Goal: Task Accomplishment & Management: Use online tool/utility

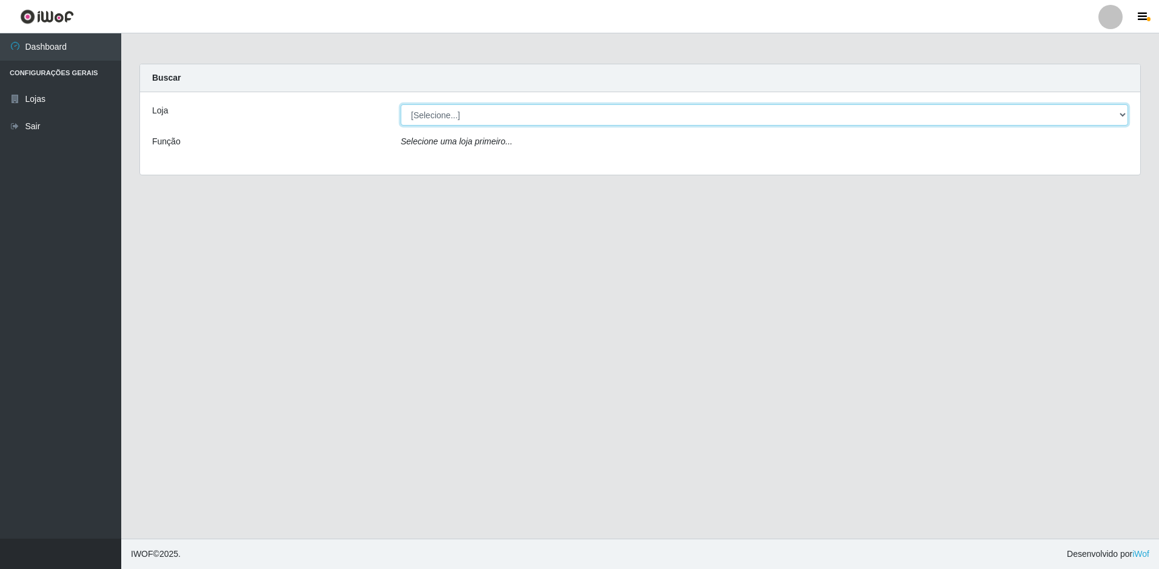
click at [627, 121] on select "[Selecione...] Extrabom - Loja 51 Gaivotas" at bounding box center [764, 114] width 727 height 21
select select "469"
click at [401, 104] on select "[Selecione...] Extrabom - Loja 51 Gaivotas" at bounding box center [764, 114] width 727 height 21
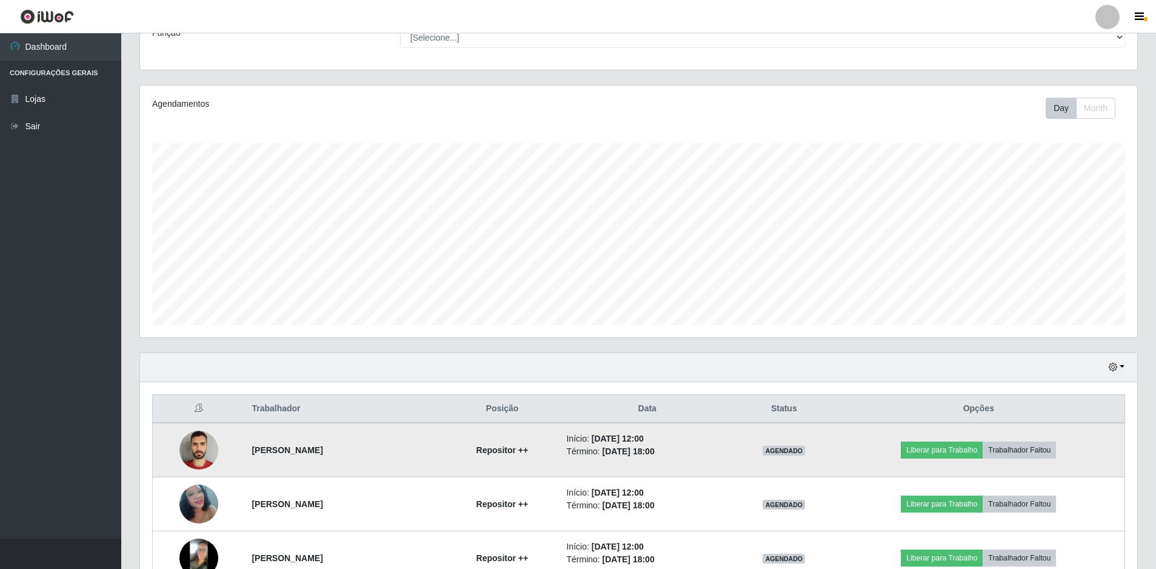
scroll to position [290, 0]
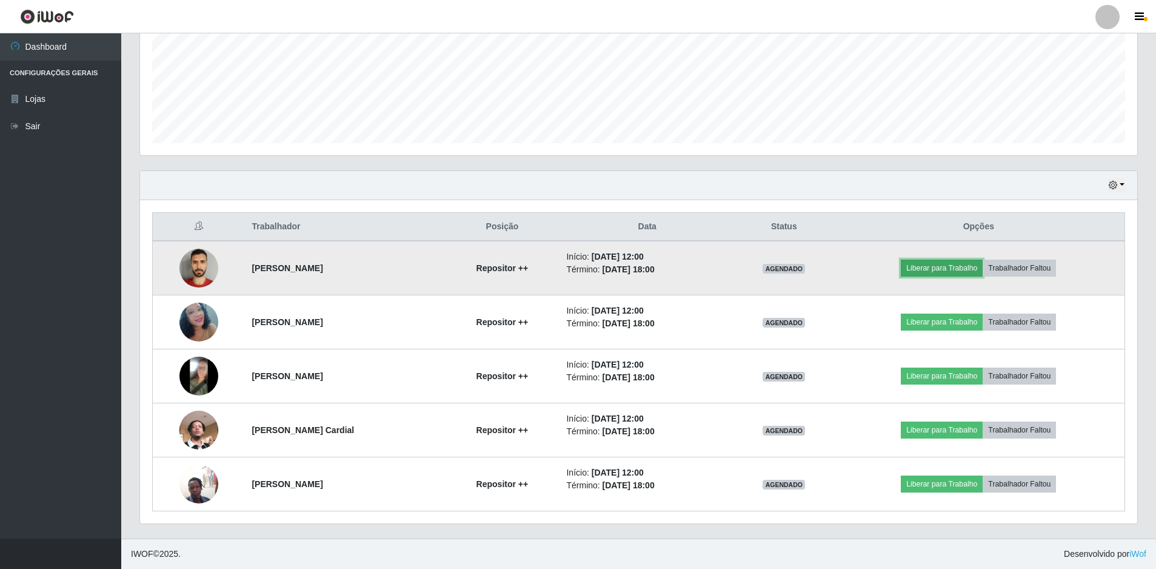
click at [949, 270] on button "Liberar para Trabalho" at bounding box center [942, 267] width 82 height 17
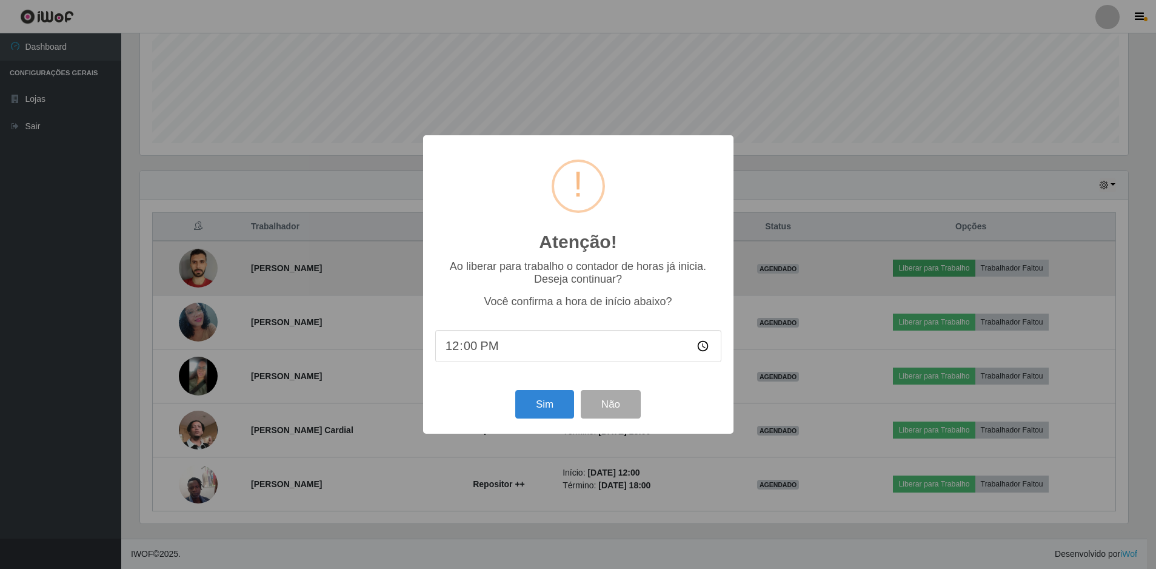
scroll to position [252, 991]
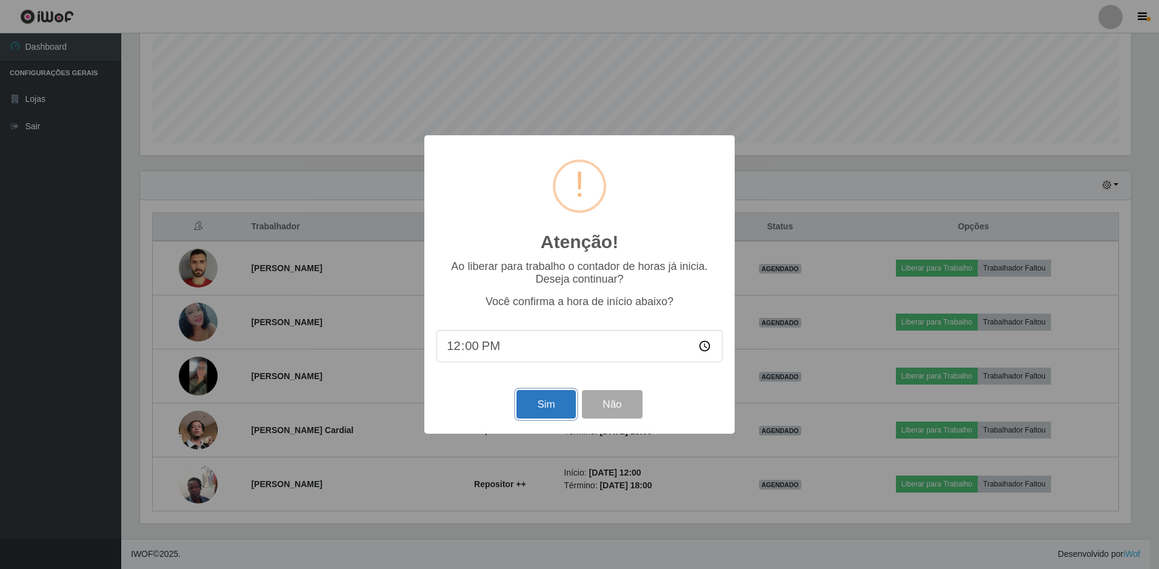
click at [532, 399] on button "Sim" at bounding box center [545, 404] width 59 height 28
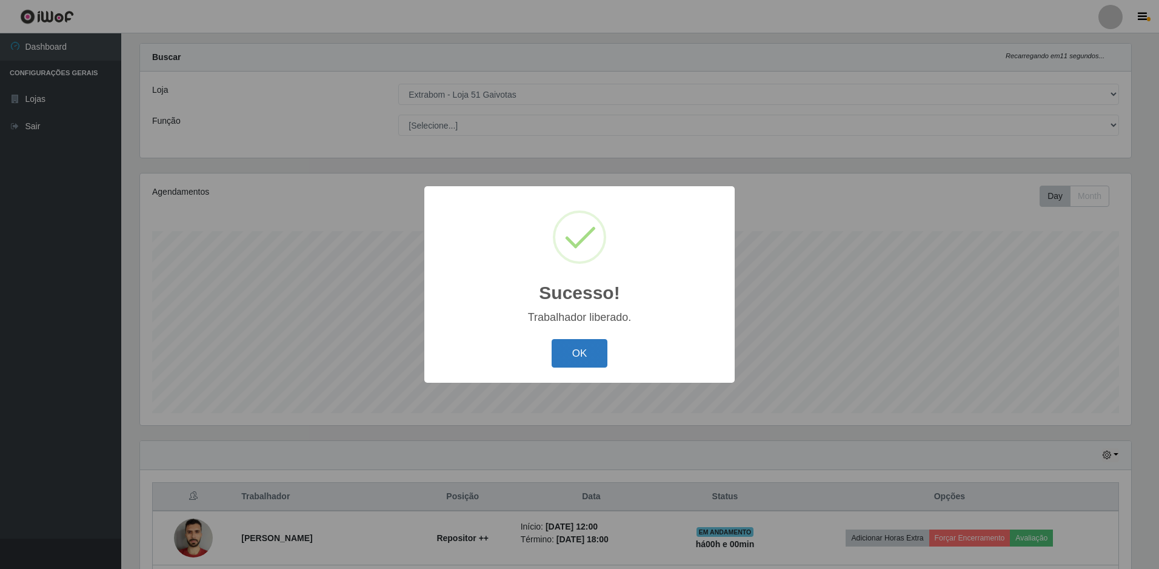
click at [602, 353] on button "OK" at bounding box center [580, 353] width 56 height 28
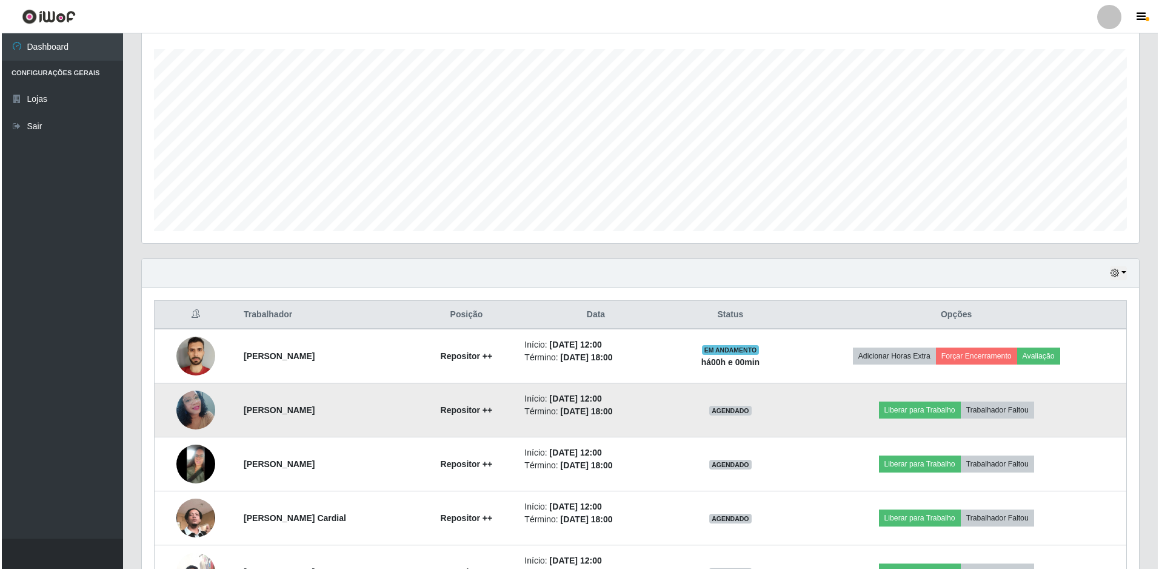
scroll to position [263, 0]
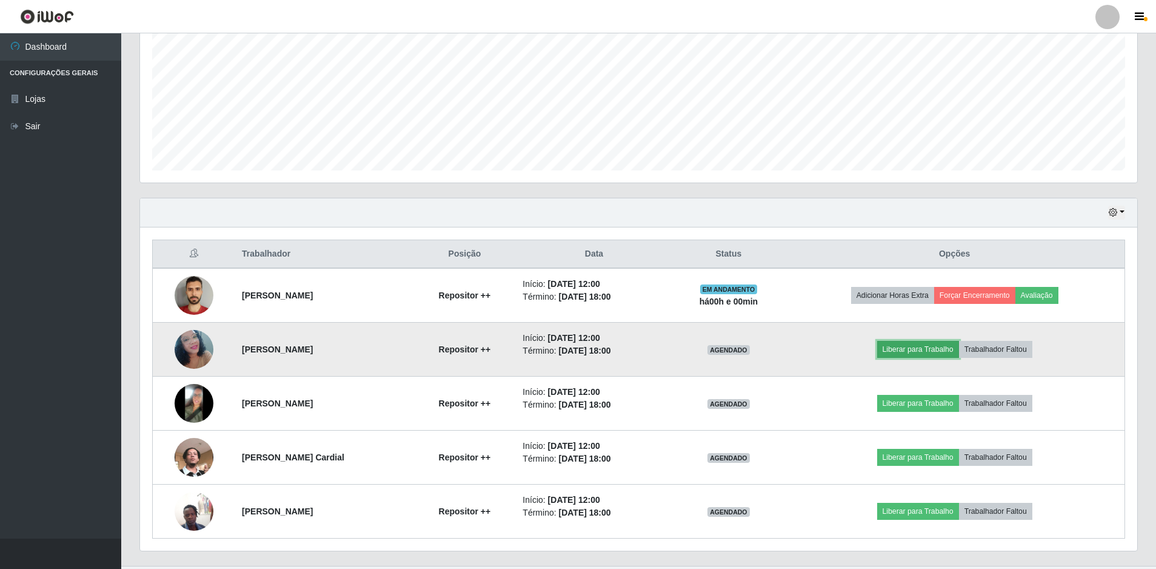
click at [915, 354] on button "Liberar para Trabalho" at bounding box center [918, 349] width 82 height 17
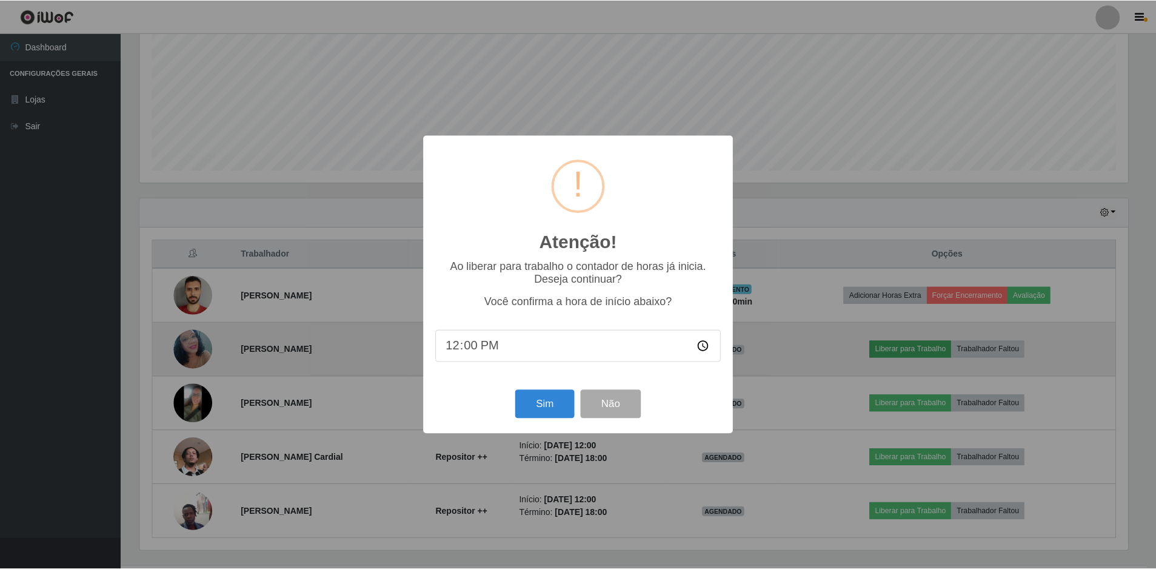
scroll to position [252, 991]
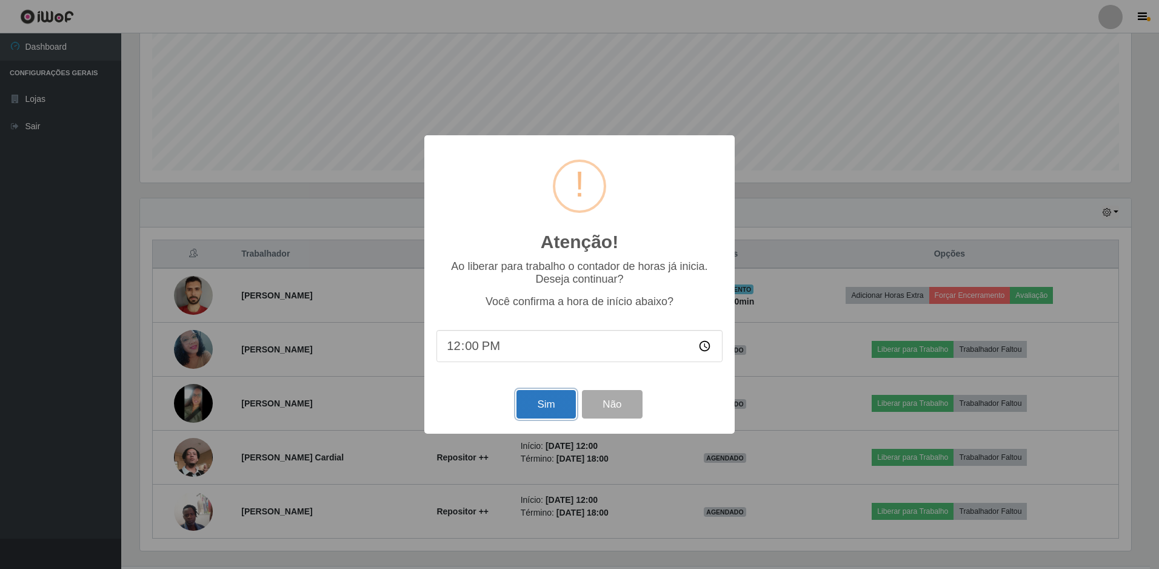
click at [543, 407] on button "Sim" at bounding box center [545, 404] width 59 height 28
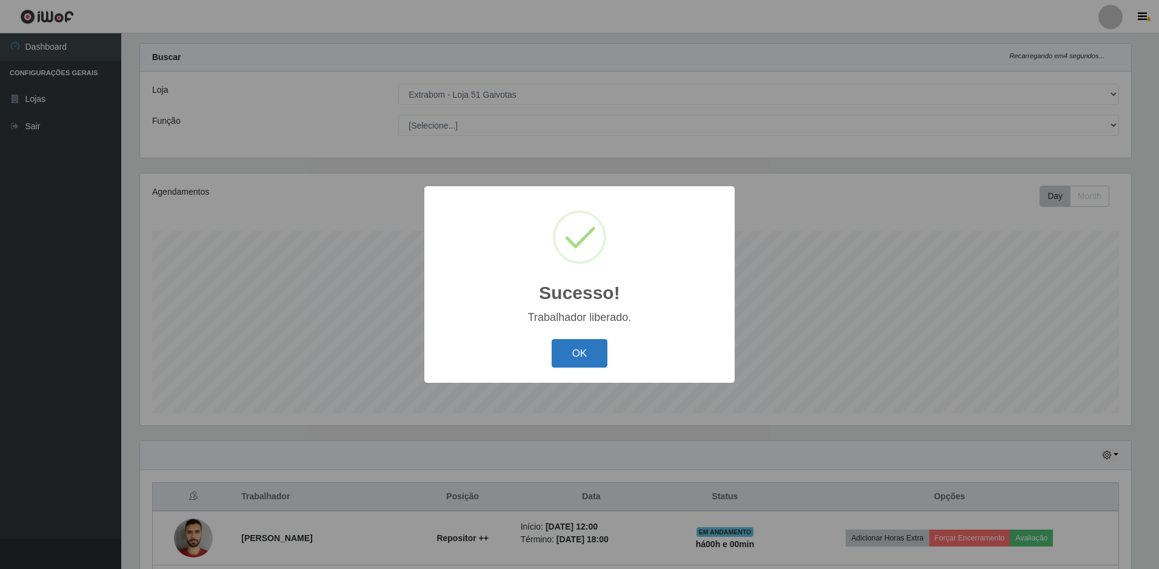
click at [564, 355] on button "OK" at bounding box center [580, 353] width 56 height 28
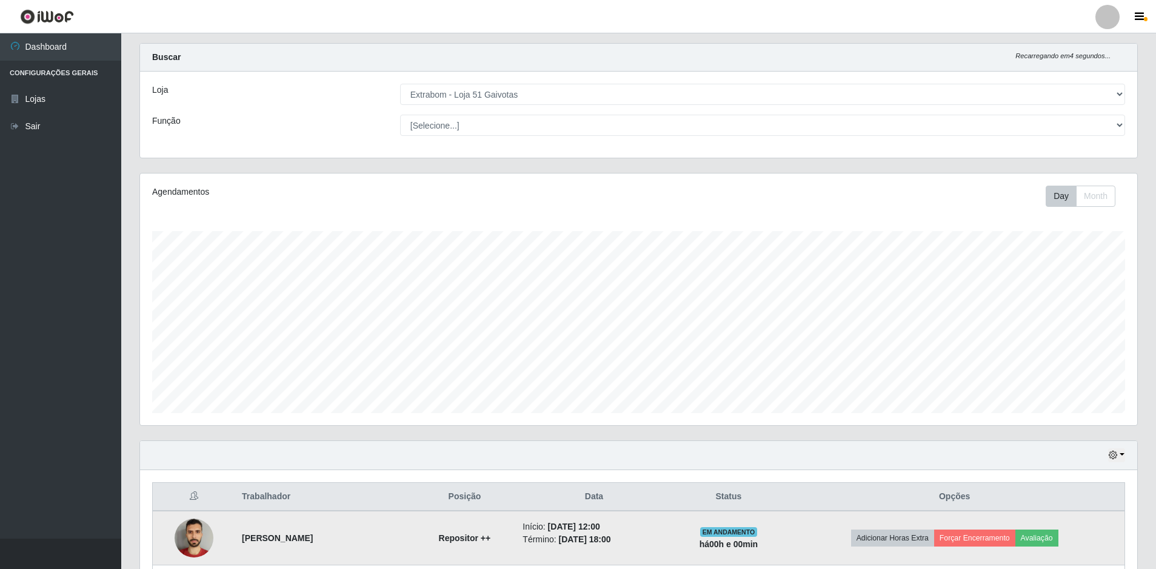
scroll to position [263, 0]
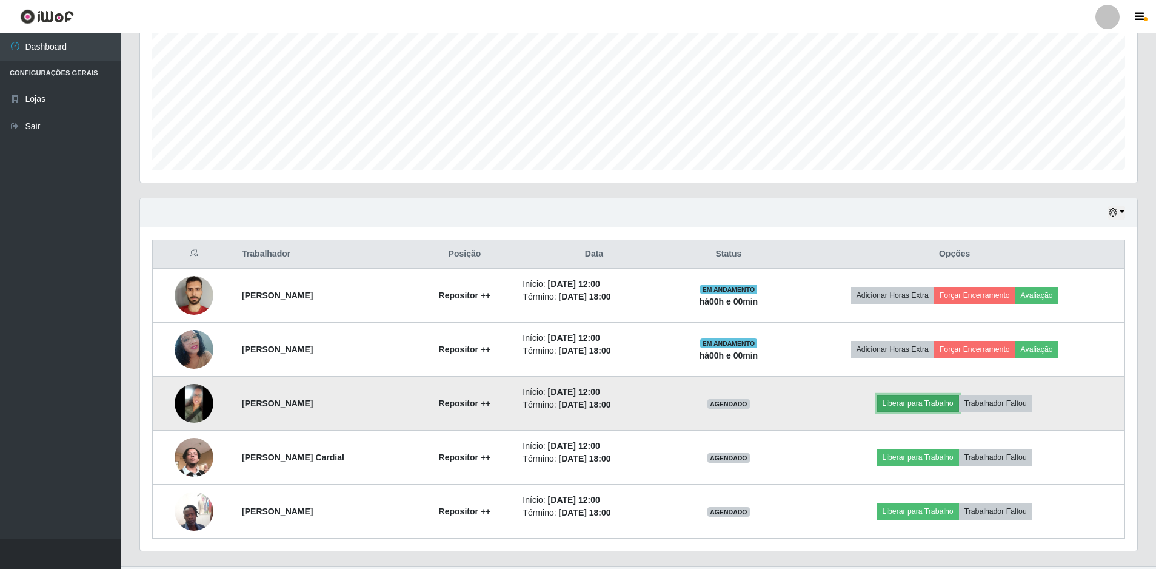
click at [929, 407] on button "Liberar para Trabalho" at bounding box center [918, 403] width 82 height 17
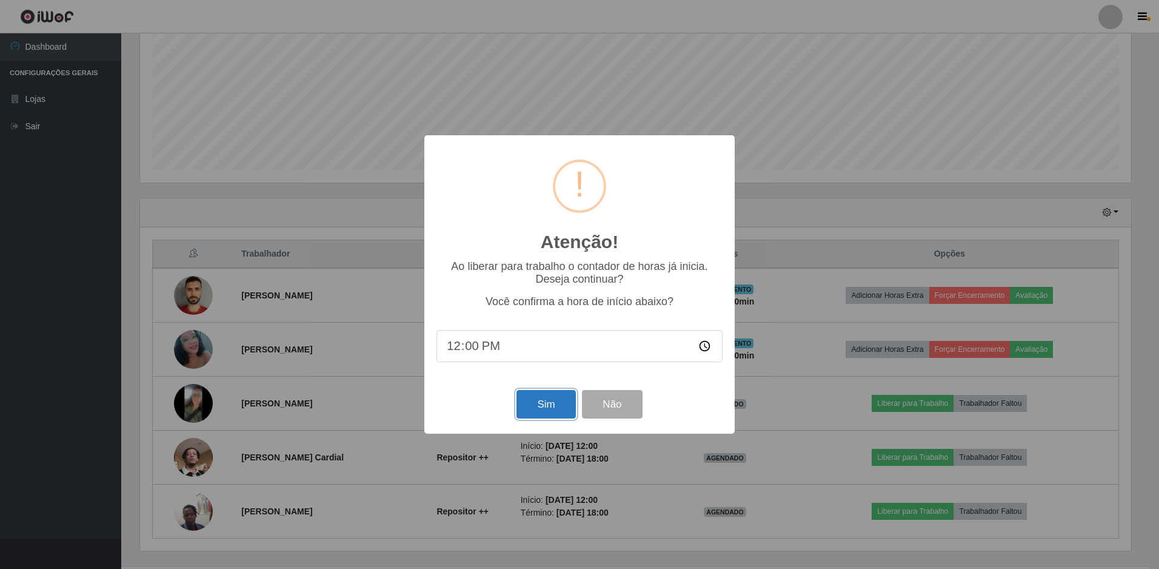
click at [565, 402] on button "Sim" at bounding box center [545, 404] width 59 height 28
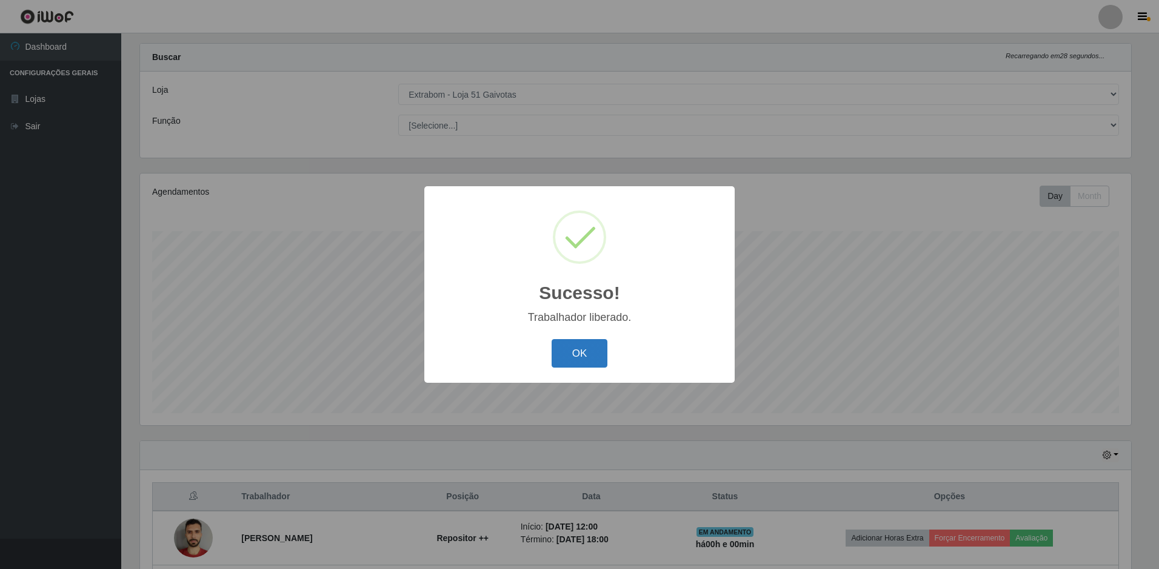
click at [587, 367] on button "OK" at bounding box center [580, 353] width 56 height 28
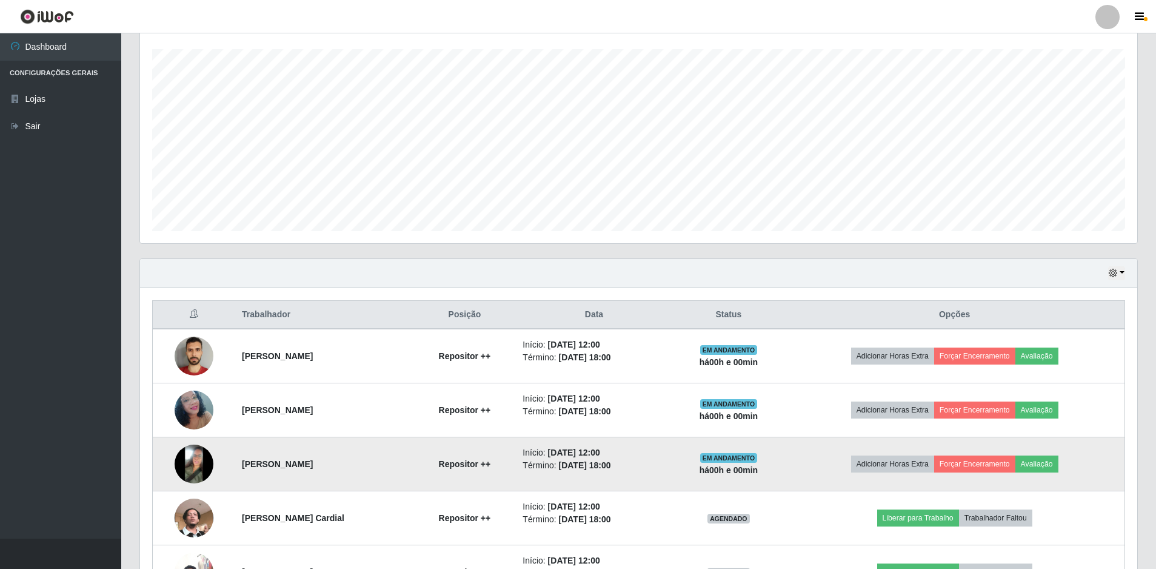
scroll to position [0, 0]
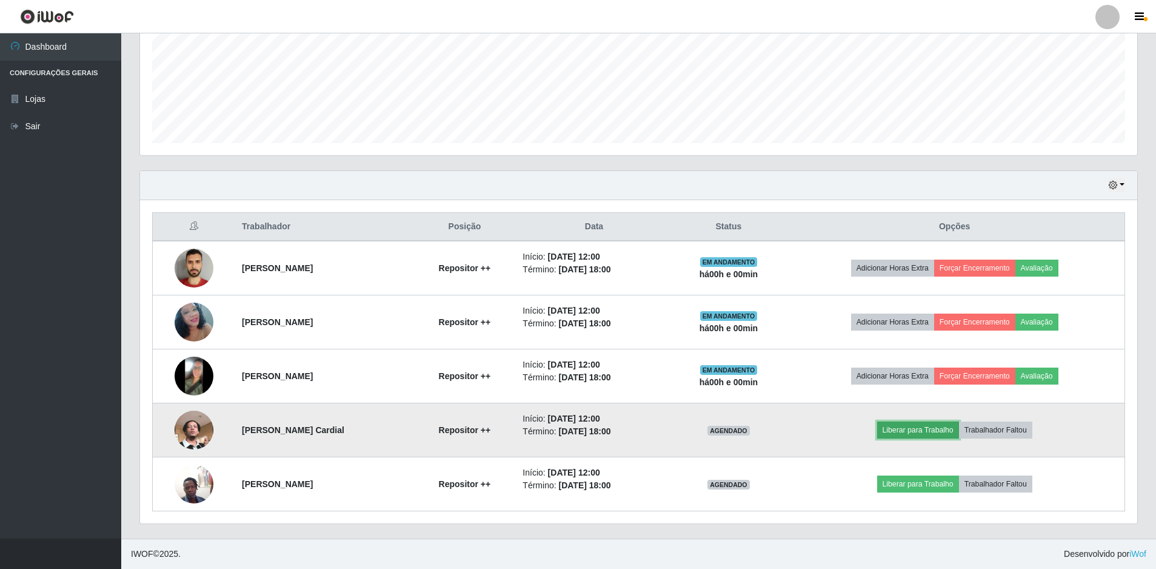
click at [913, 426] on button "Liberar para Trabalho" at bounding box center [918, 429] width 82 height 17
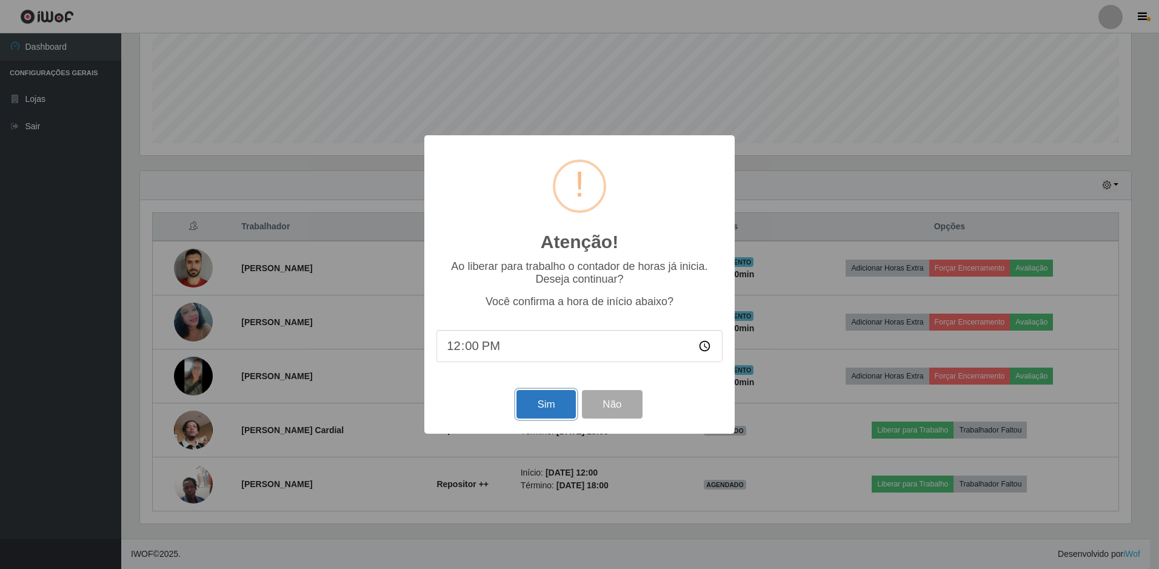
click at [554, 399] on button "Sim" at bounding box center [545, 404] width 59 height 28
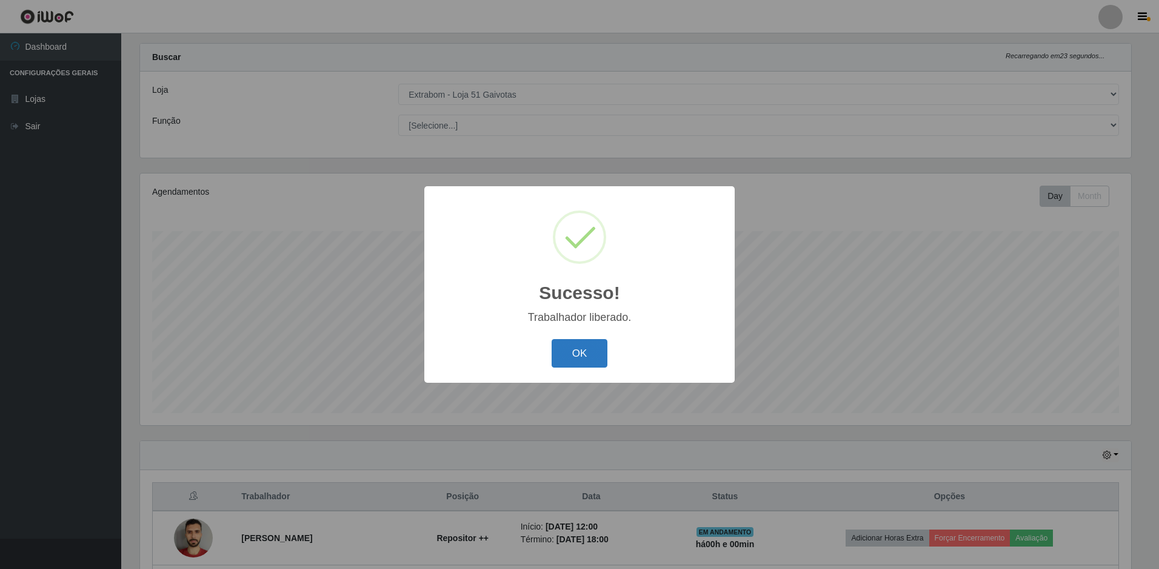
click at [595, 361] on button "OK" at bounding box center [580, 353] width 56 height 28
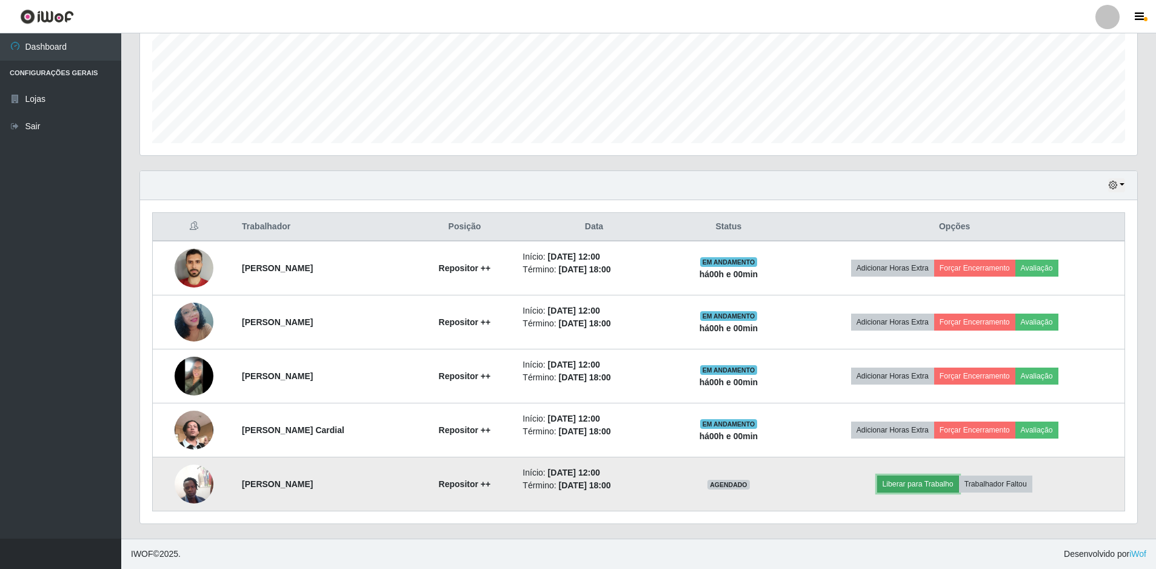
click at [921, 483] on button "Liberar para Trabalho" at bounding box center [918, 483] width 82 height 17
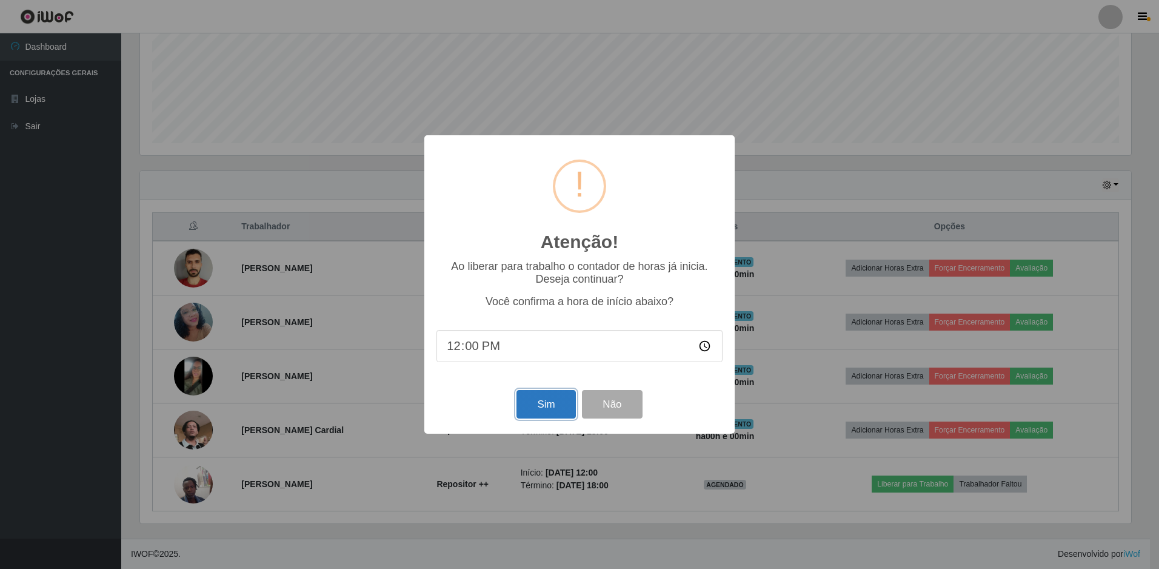
click at [550, 406] on button "Sim" at bounding box center [545, 404] width 59 height 28
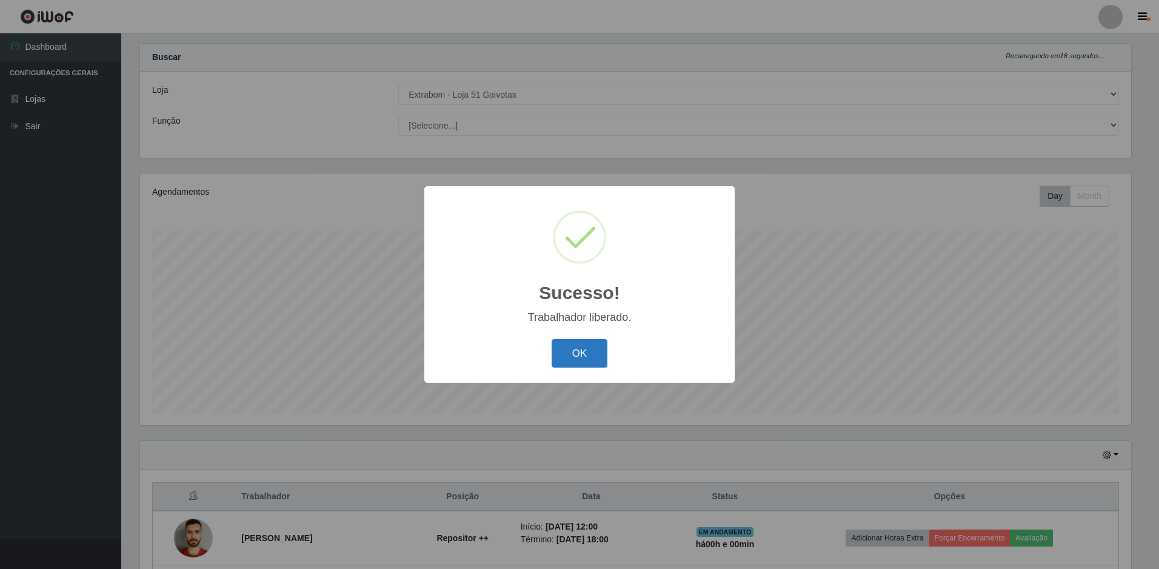
click at [584, 361] on button "OK" at bounding box center [580, 353] width 56 height 28
